Goal: Task Accomplishment & Management: Manage account settings

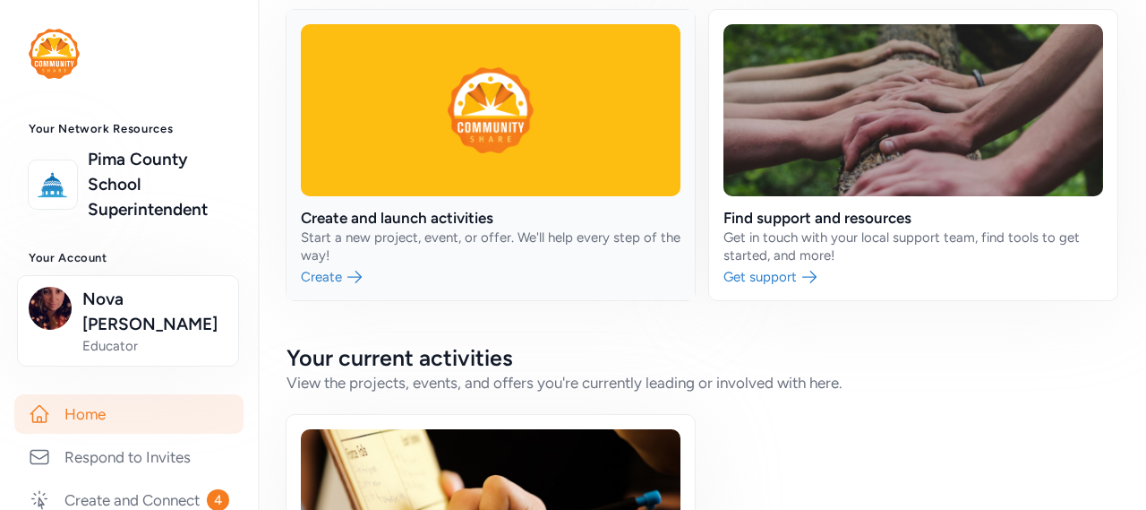
scroll to position [179, 0]
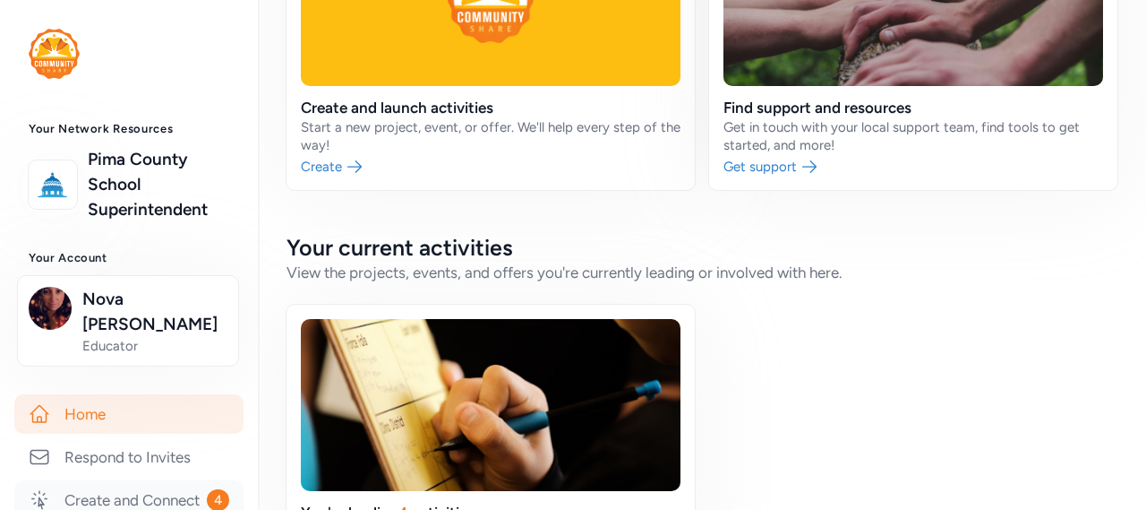
click at [107, 481] on link "Create and Connect 4" at bounding box center [128, 499] width 229 height 39
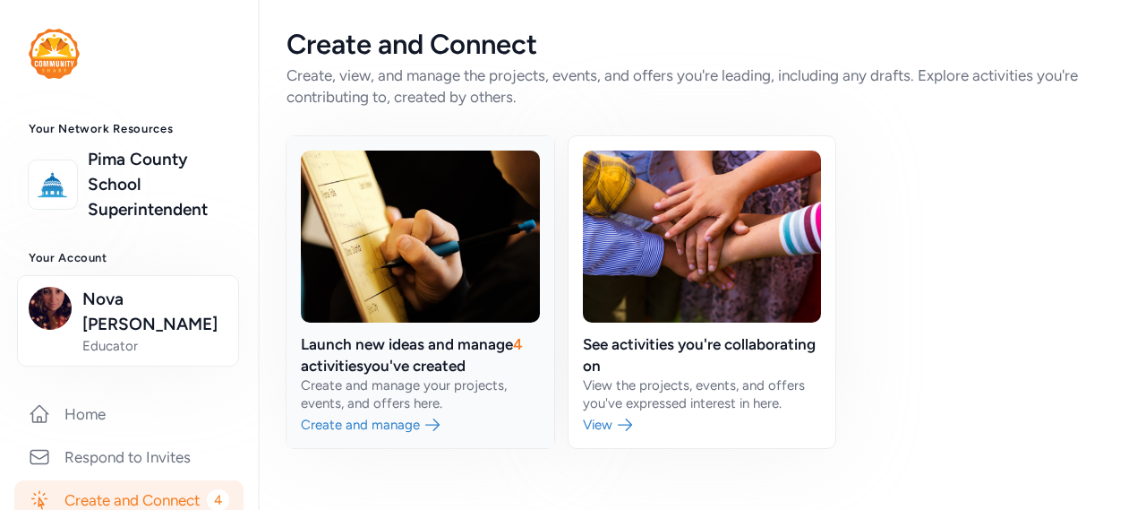
click at [459, 348] on link at bounding box center [421, 292] width 268 height 312
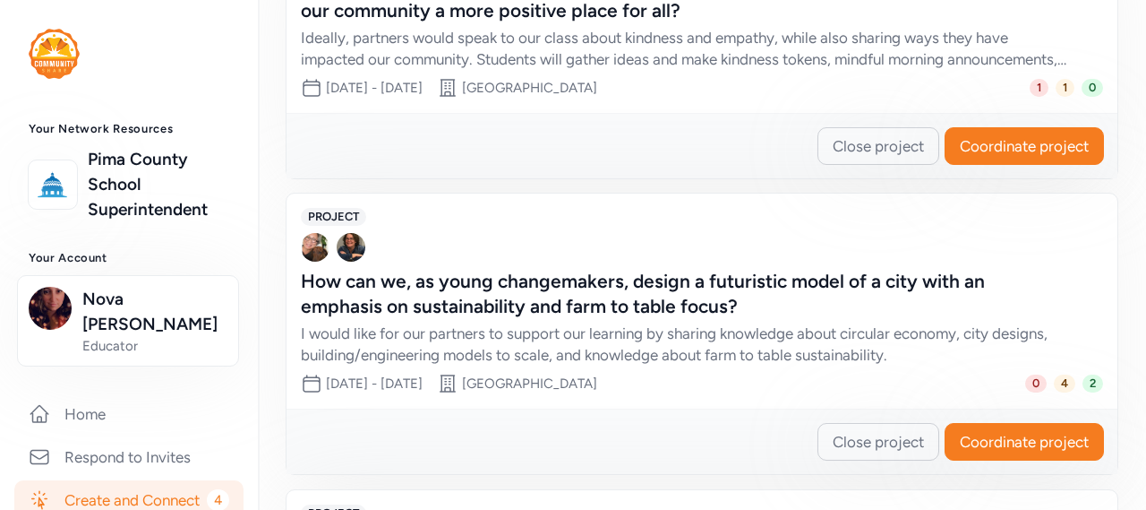
scroll to position [754, 0]
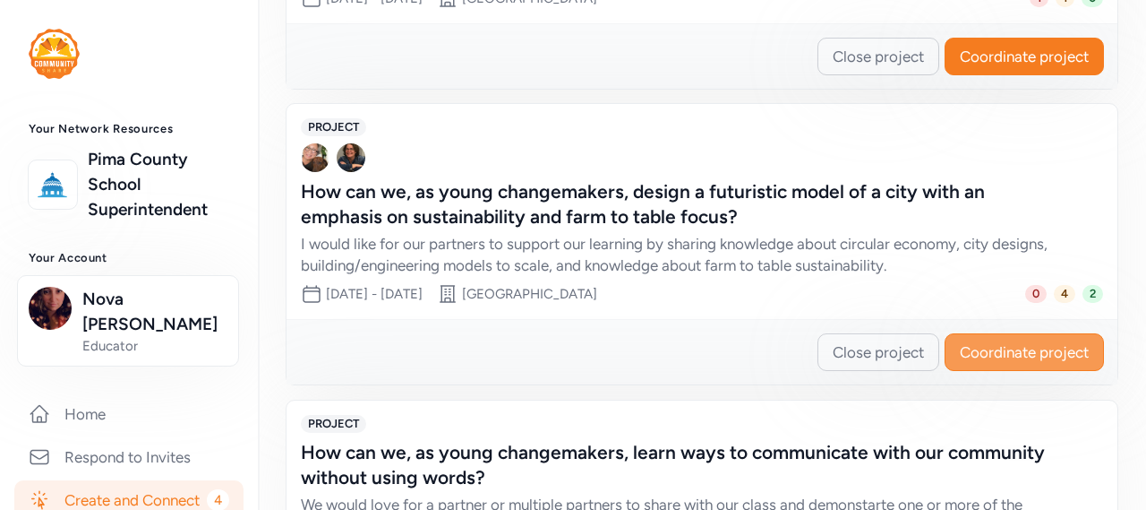
click at [1002, 348] on span "Coordinate project" at bounding box center [1024, 351] width 129 height 21
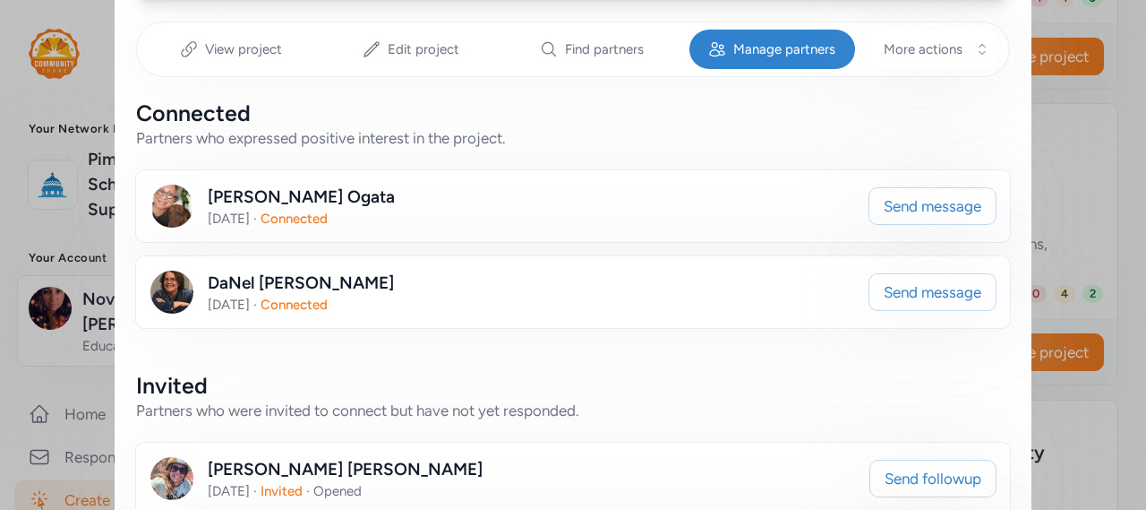
scroll to position [358, 0]
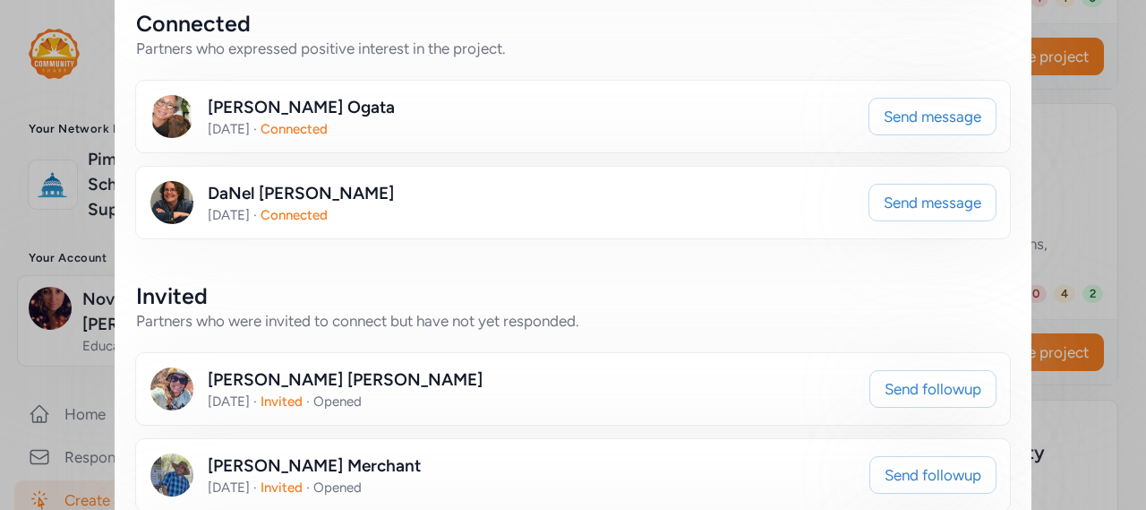
click at [638, 214] on div "[PERSON_NAME] [DATE] · Connected" at bounding box center [502, 202] width 705 height 43
click at [905, 188] on button "Send message" at bounding box center [933, 203] width 128 height 38
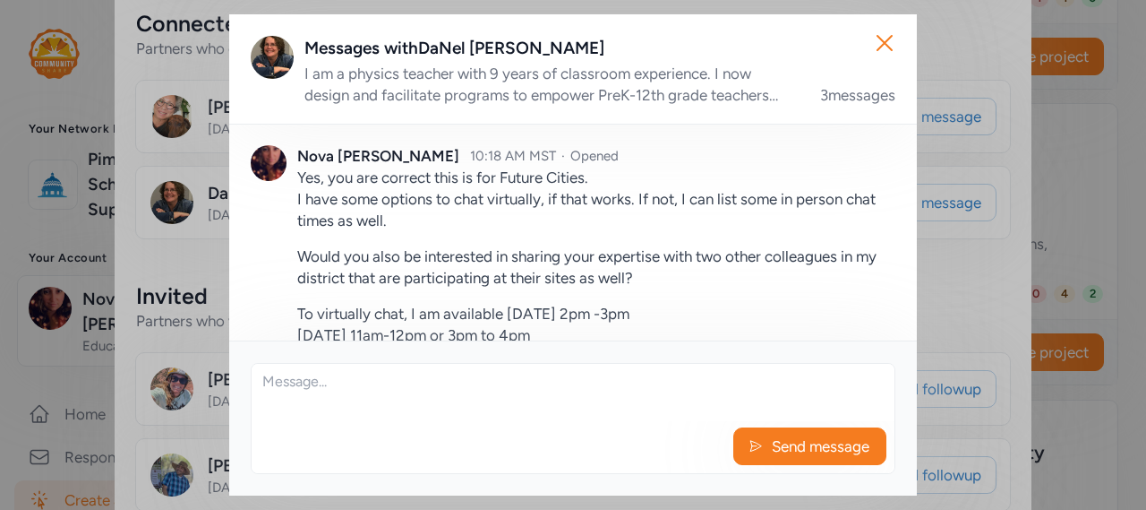
scroll to position [403, 0]
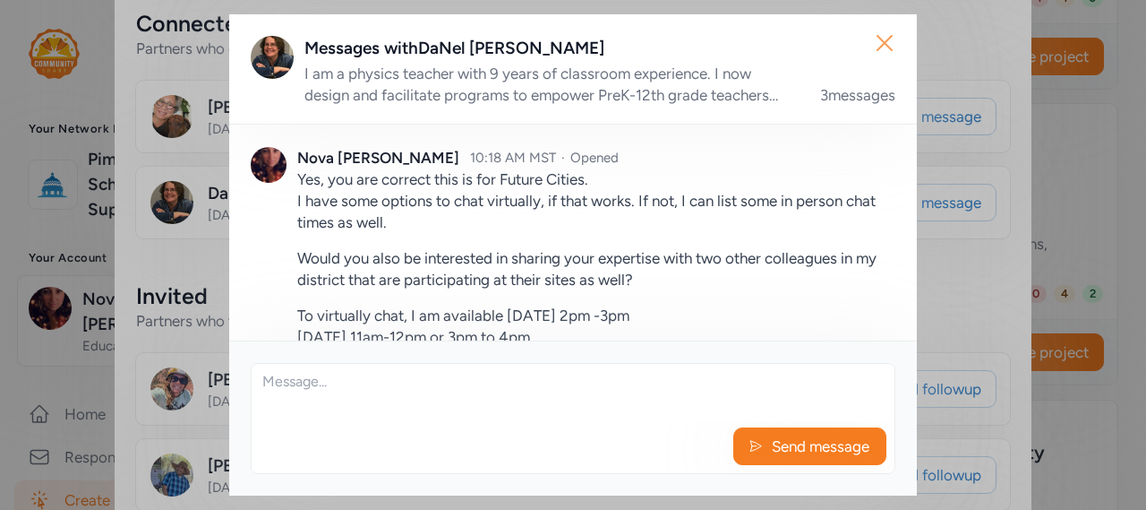
click at [885, 47] on icon "button" at bounding box center [884, 43] width 29 height 29
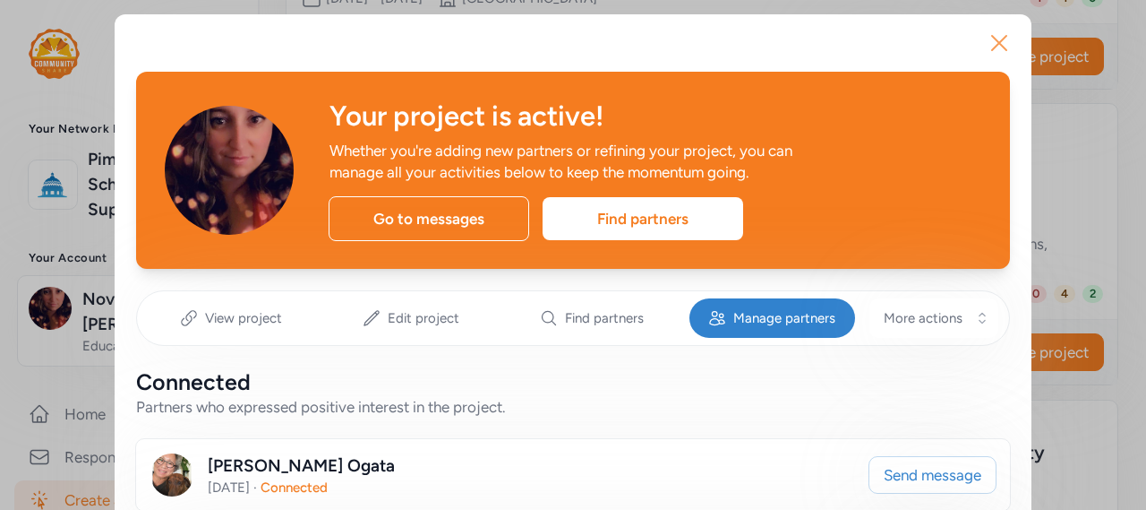
click at [992, 48] on icon "button" at bounding box center [999, 43] width 14 height 14
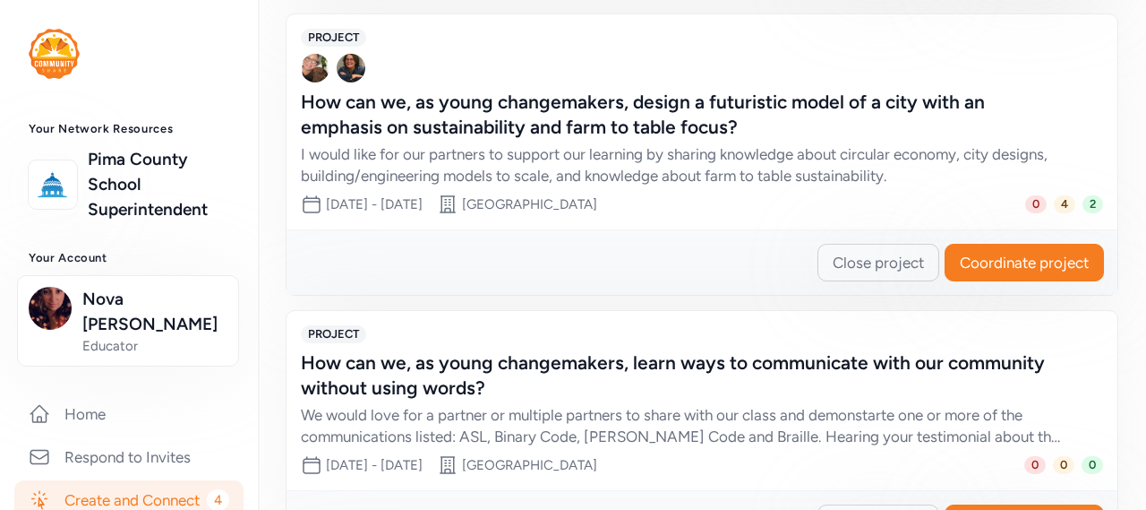
scroll to position [933, 0]
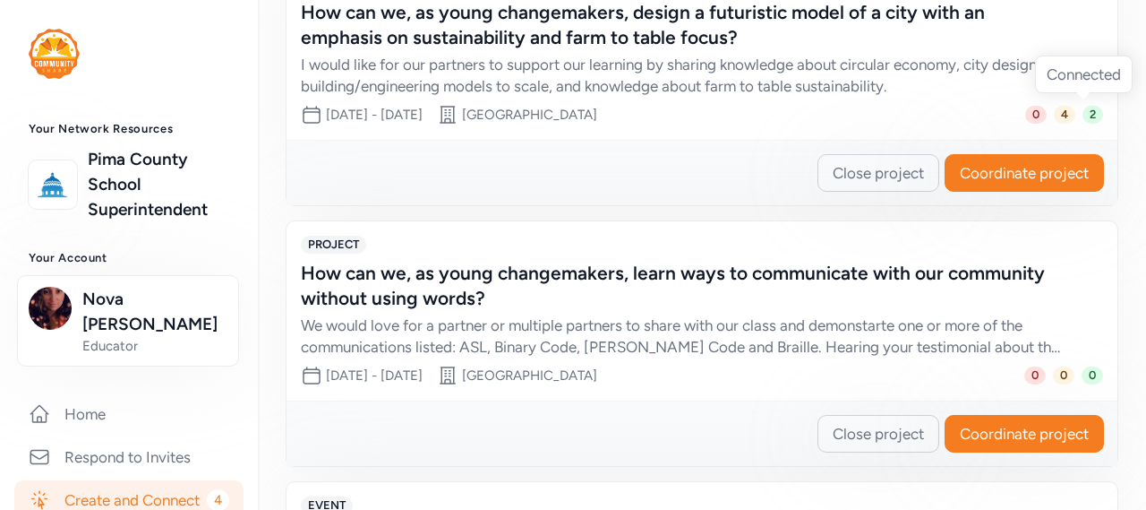
click at [1083, 109] on span "2" at bounding box center [1093, 115] width 21 height 18
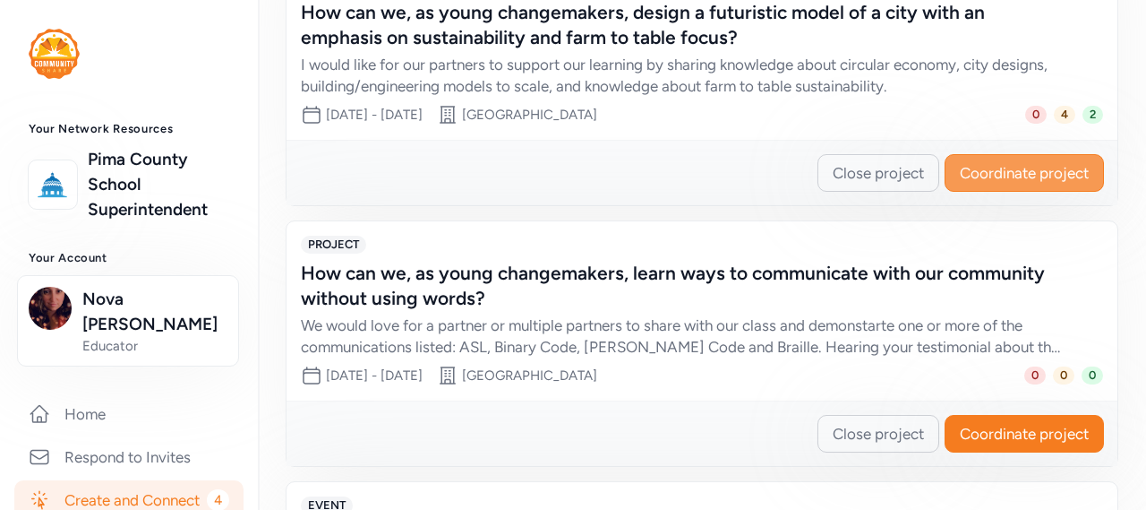
click at [990, 176] on span "Coordinate project" at bounding box center [1024, 172] width 129 height 21
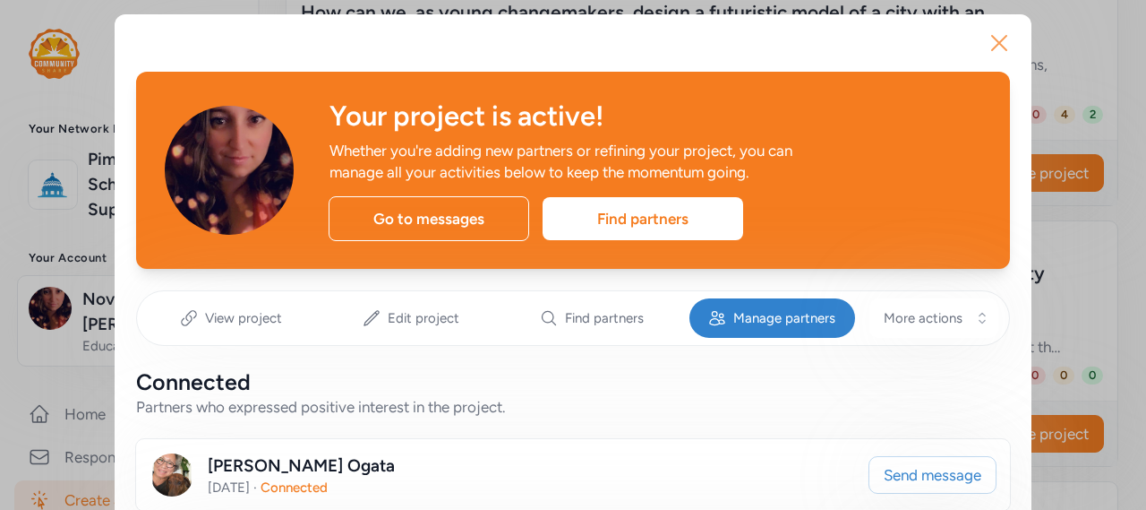
click at [987, 40] on icon "button" at bounding box center [999, 43] width 29 height 29
